Goal: Navigation & Orientation: Find specific page/section

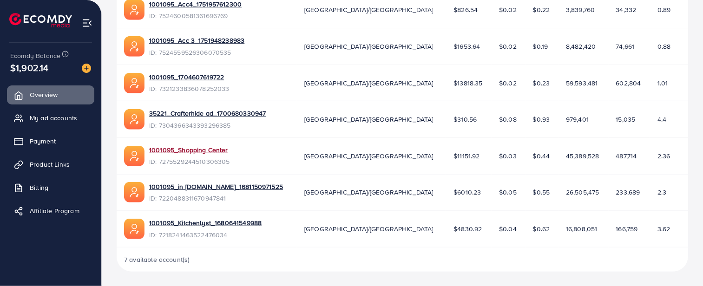
scroll to position [336, 0]
click at [173, 151] on link "1001095_Shopping Center" at bounding box center [189, 149] width 81 height 9
click at [189, 186] on link "1001095_in [DOMAIN_NAME]_1681150971525" at bounding box center [216, 186] width 134 height 9
click at [164, 150] on link "1001095_Shopping Center" at bounding box center [189, 149] width 81 height 9
click at [194, 74] on link "1001095_1704607619722" at bounding box center [189, 76] width 80 height 9
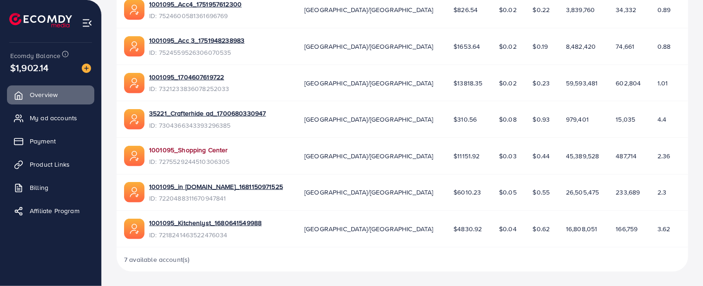
click at [199, 149] on link "1001095_Shopping Center" at bounding box center [189, 149] width 81 height 9
click at [193, 223] on link "1001095_Kitchenlyst_1680641549988" at bounding box center [205, 222] width 112 height 9
click at [191, 78] on link "1001095_1704607619722" at bounding box center [189, 76] width 80 height 9
click at [174, 79] on link "1001095_1704607619722" at bounding box center [189, 76] width 80 height 9
click at [188, 152] on link "1001095_Shopping Center" at bounding box center [189, 149] width 81 height 9
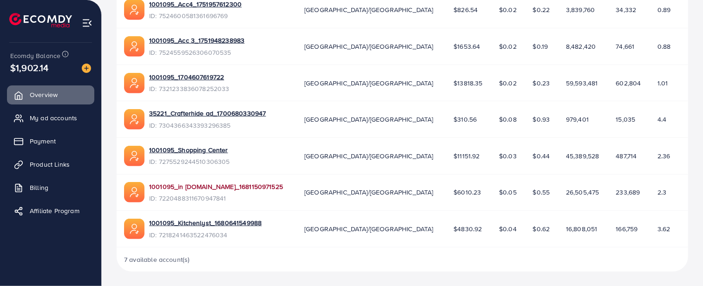
click at [178, 187] on link "1001095_in [DOMAIN_NAME]_1681150971525" at bounding box center [216, 186] width 134 height 9
click at [165, 226] on link "1001095_Kitchenlyst_1680641549988" at bounding box center [205, 222] width 112 height 9
click at [207, 77] on link "1001095_1704607619722" at bounding box center [189, 76] width 80 height 9
click at [183, 149] on link "1001095_Shopping Center" at bounding box center [189, 149] width 81 height 9
click at [211, 187] on link "1001095_in [DOMAIN_NAME]_1681150971525" at bounding box center [216, 186] width 134 height 9
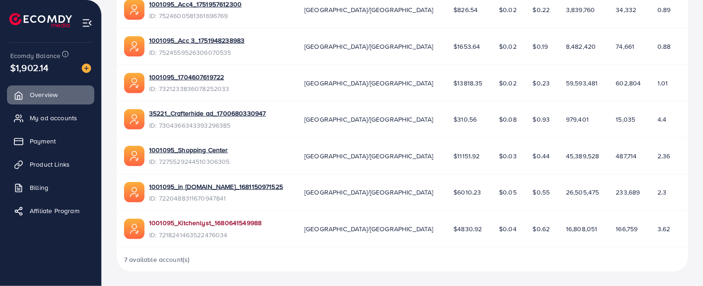
click at [191, 221] on link "1001095_Kitchenlyst_1680641549988" at bounding box center [205, 222] width 112 height 9
click at [172, 188] on link "1001095_in [DOMAIN_NAME]_1681150971525" at bounding box center [216, 186] width 134 height 9
click at [192, 189] on link "1001095_in [DOMAIN_NAME]_1681150971525" at bounding box center [216, 186] width 134 height 9
click at [191, 184] on link "1001095_in [DOMAIN_NAME]_1681150971525" at bounding box center [216, 186] width 134 height 9
click at [244, 186] on link "1001095_in [DOMAIN_NAME]_1681150971525" at bounding box center [216, 186] width 134 height 9
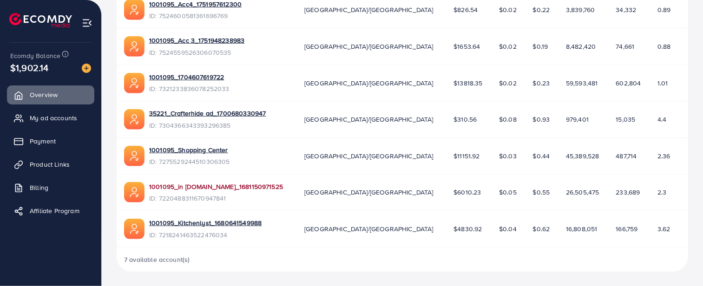
click at [227, 183] on link "1001095_in [DOMAIN_NAME]_1681150971525" at bounding box center [216, 186] width 134 height 9
